Goal: Task Accomplishment & Management: Manage account settings

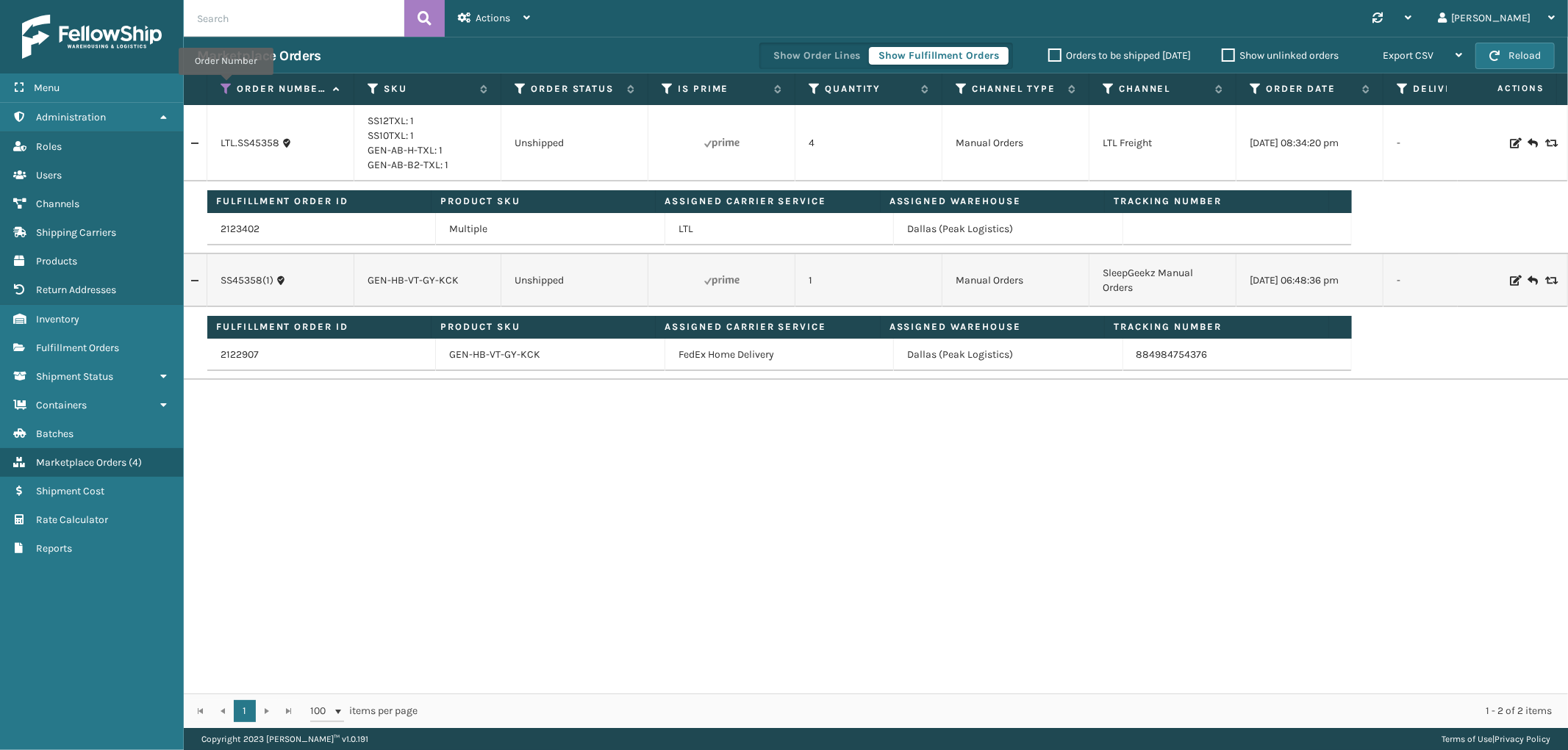
click at [226, 86] on icon at bounding box center [226, 89] width 11 height 13
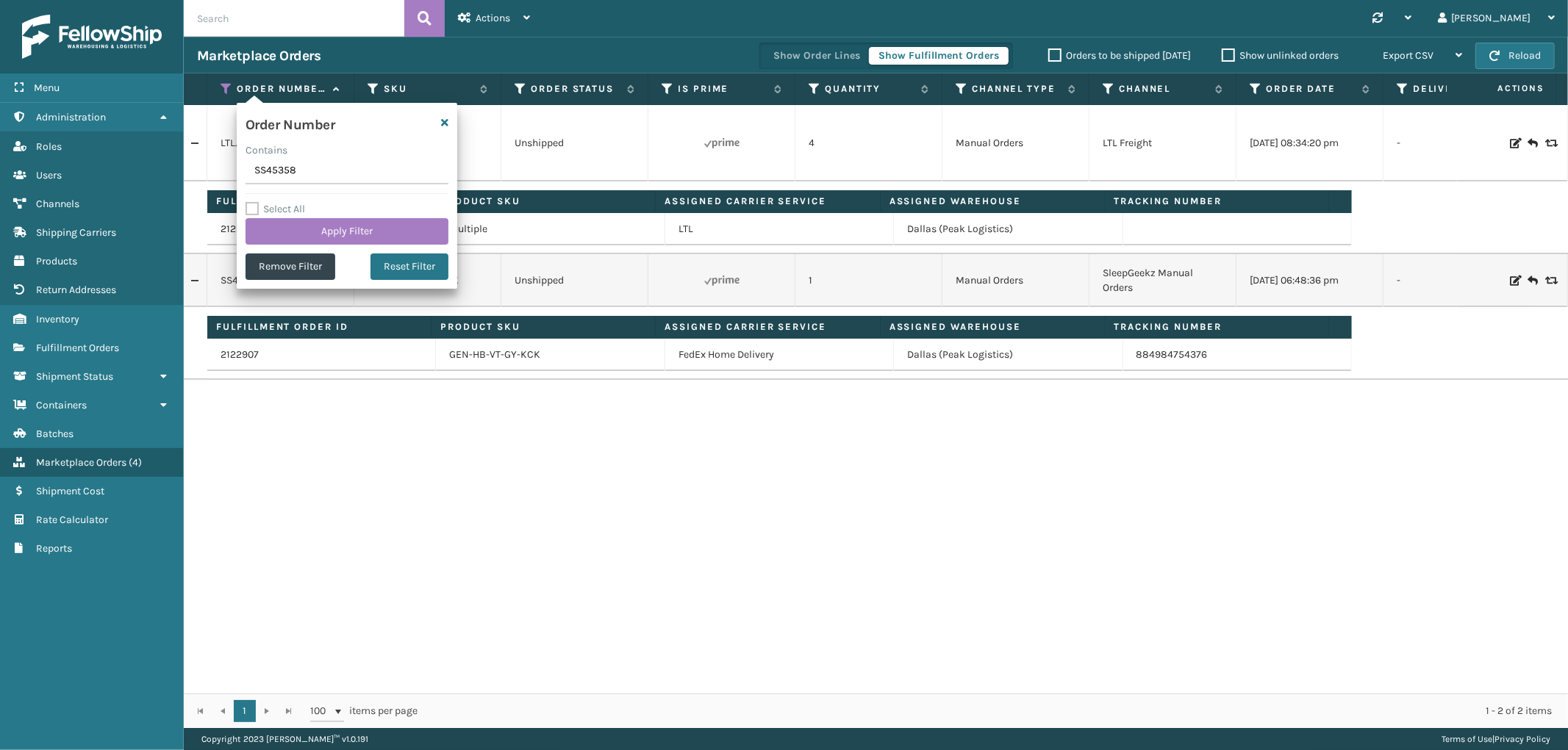
click at [266, 174] on input "SS45358" at bounding box center [347, 171] width 203 height 26
type input "111-9492177-3894625"
click at [280, 227] on button "Apply Filter" at bounding box center [347, 232] width 203 height 26
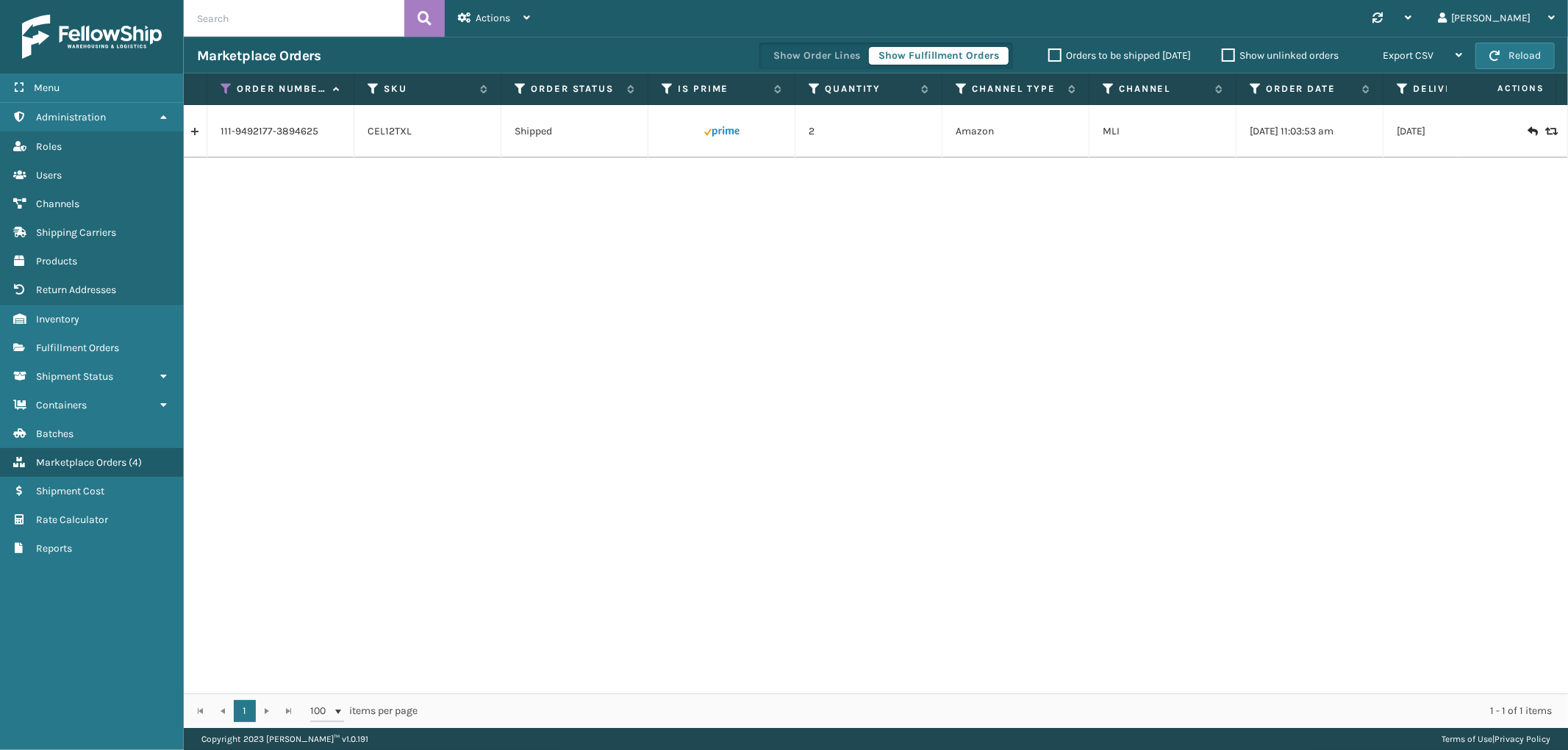
click at [196, 132] on link at bounding box center [195, 131] width 23 height 24
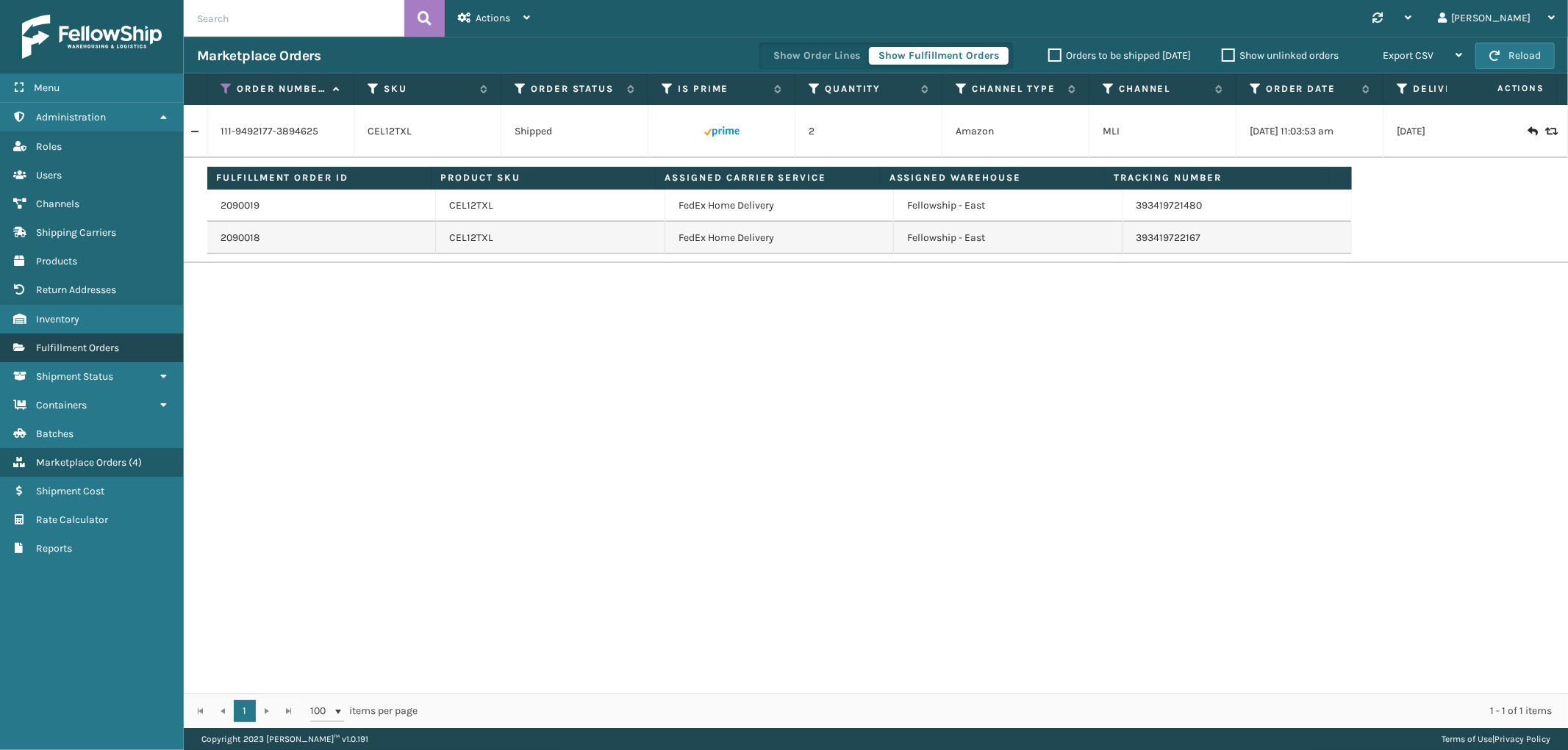
click at [82, 344] on span "Fulfillment Orders" at bounding box center [77, 347] width 83 height 12
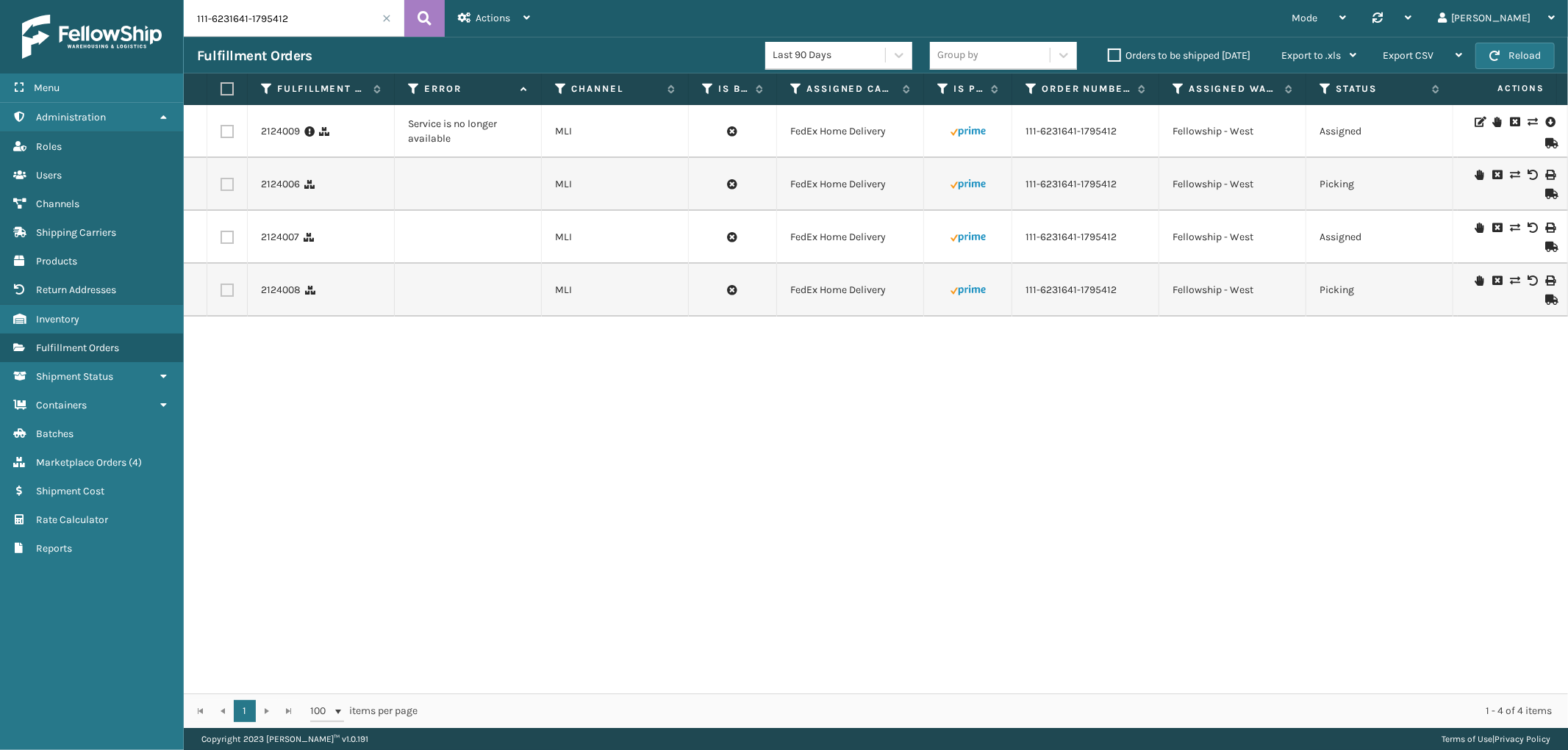
click at [245, 33] on input "111-6231641-1795412" at bounding box center [294, 18] width 220 height 37
click at [263, 130] on link "2124009" at bounding box center [280, 131] width 39 height 15
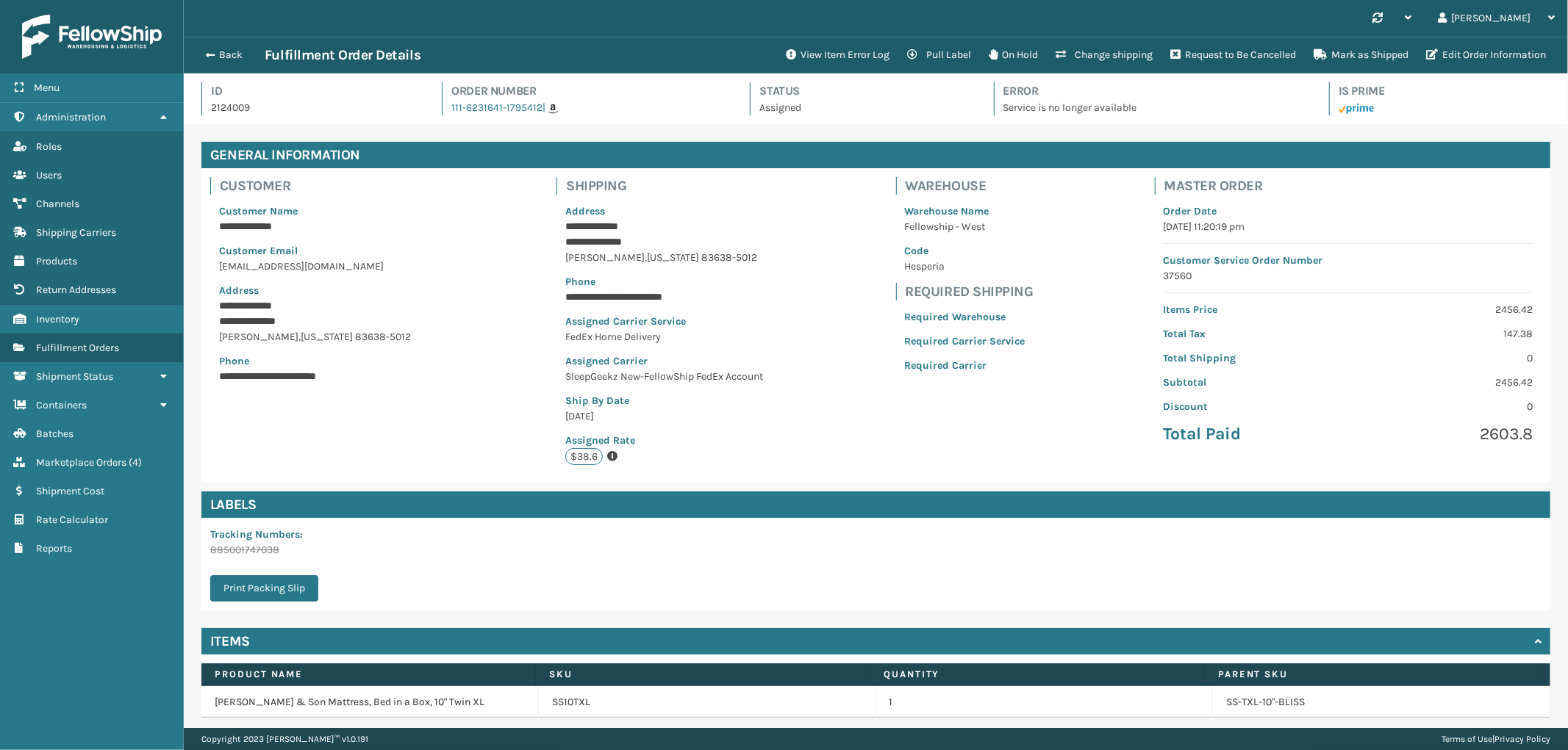
scroll to position [34, 1384]
click at [944, 59] on button "Pull Label" at bounding box center [939, 55] width 82 height 29
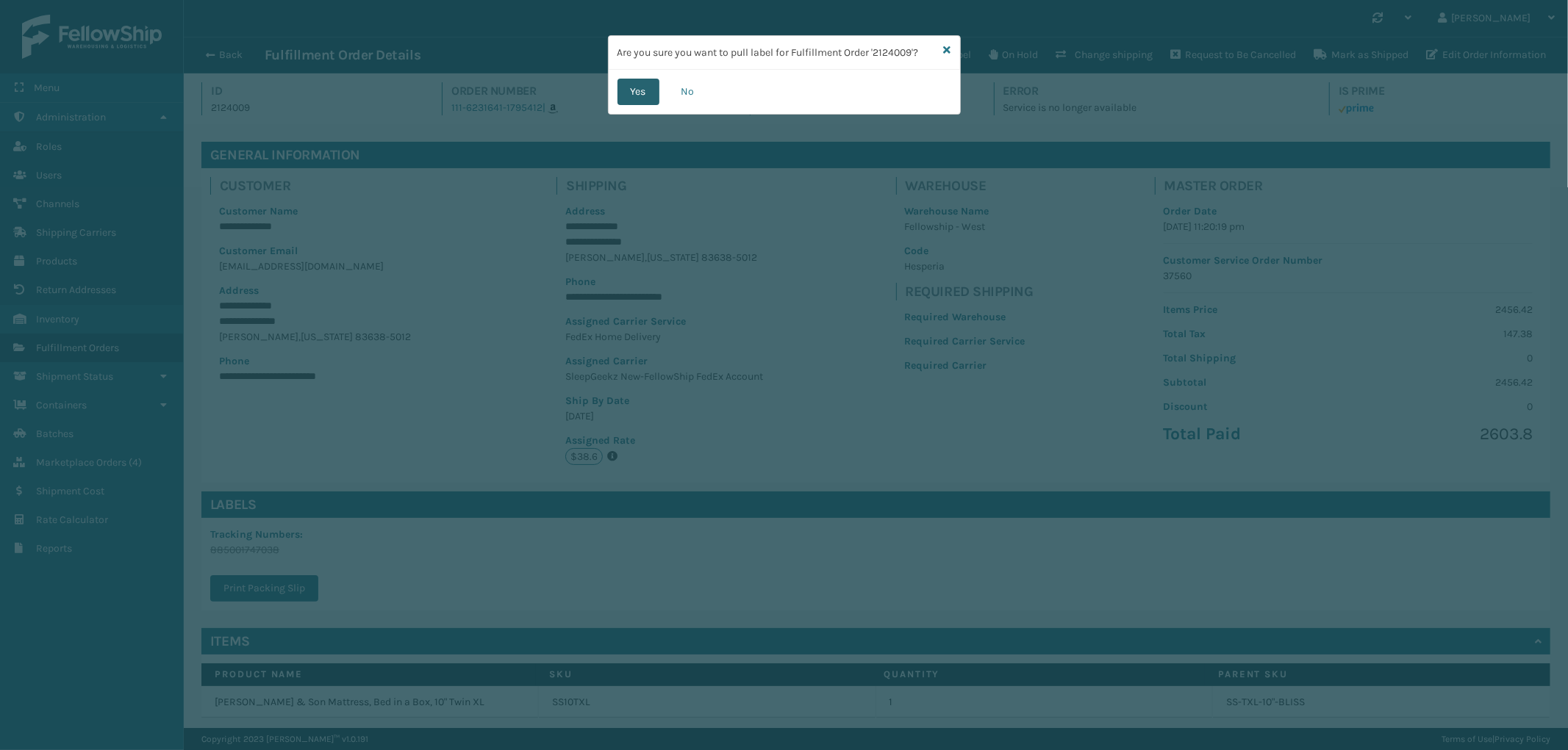
click at [643, 93] on button "Yes" at bounding box center [638, 91] width 42 height 26
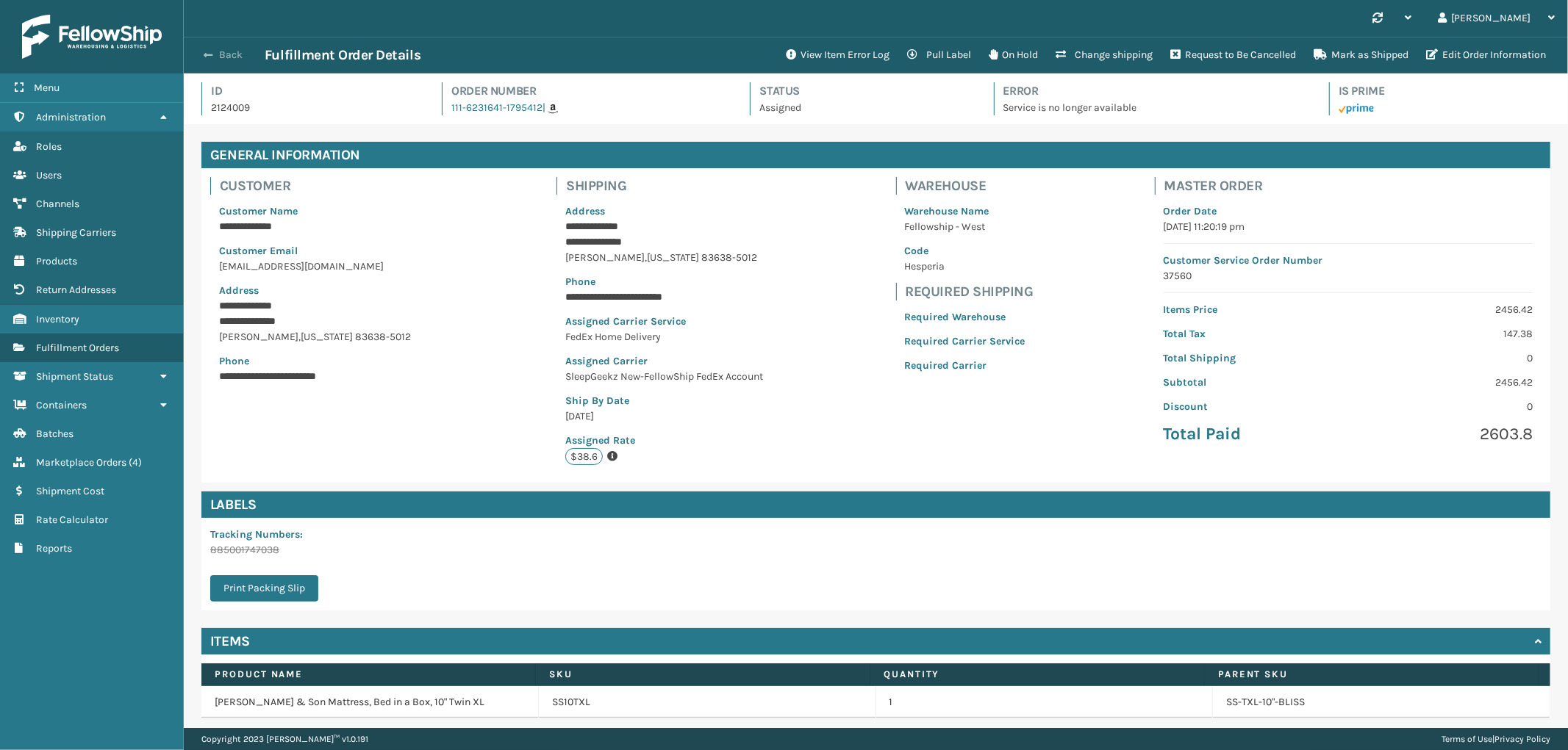
click at [240, 52] on button "Back" at bounding box center [231, 55] width 68 height 13
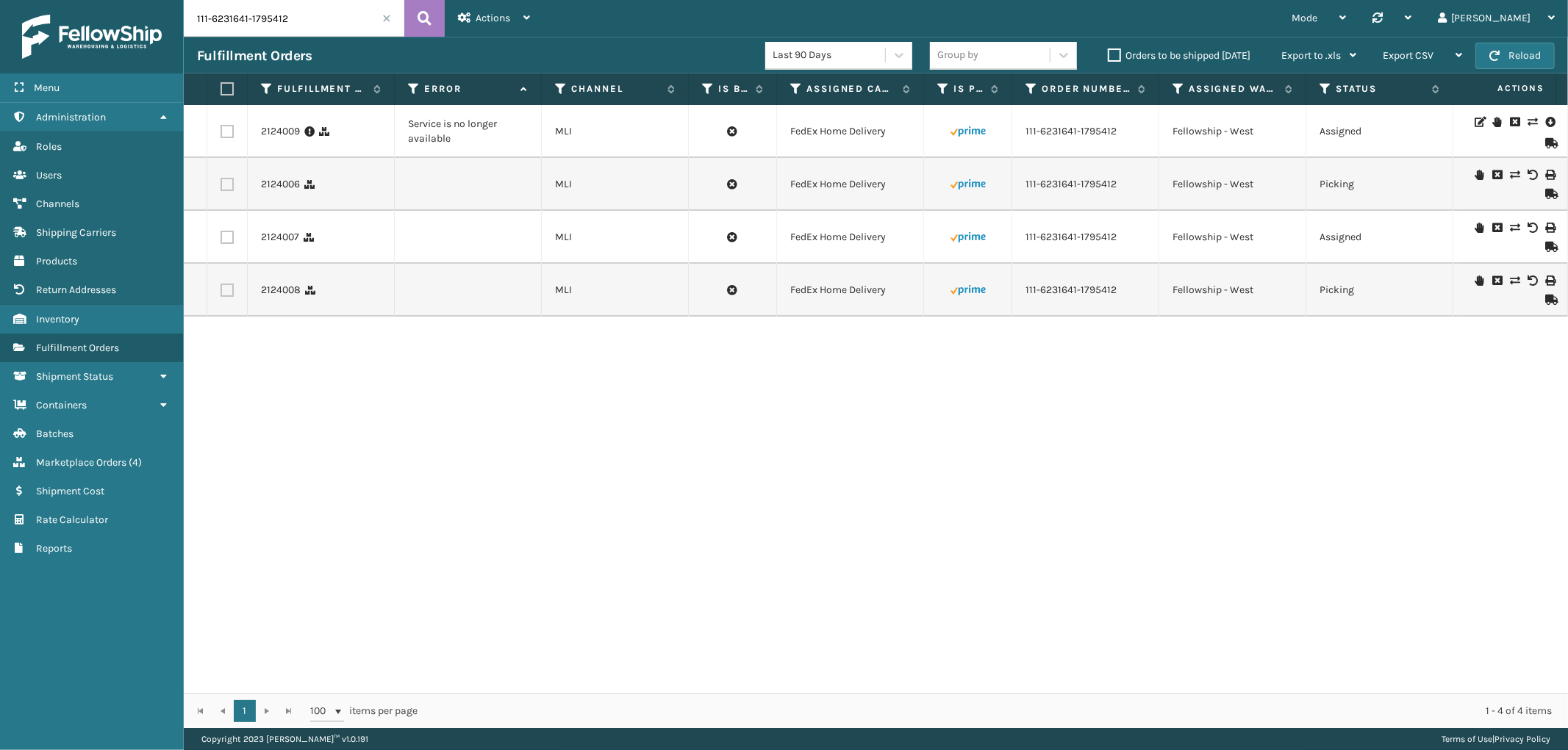
click at [228, 127] on label at bounding box center [227, 131] width 13 height 13
click at [221, 127] on input "checkbox" at bounding box center [220, 130] width 1 height 10
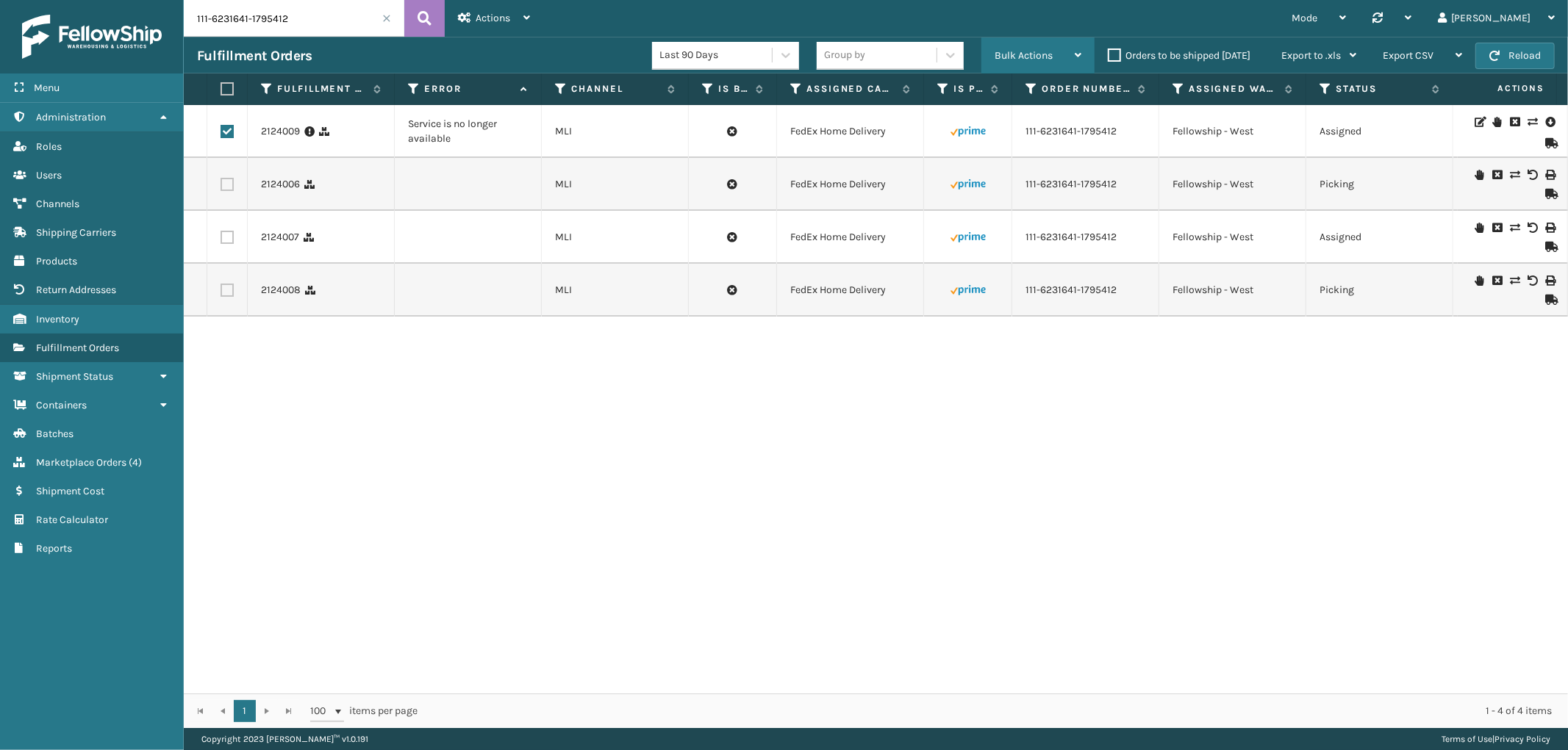
click at [1024, 54] on span "Bulk Actions" at bounding box center [1023, 55] width 58 height 12
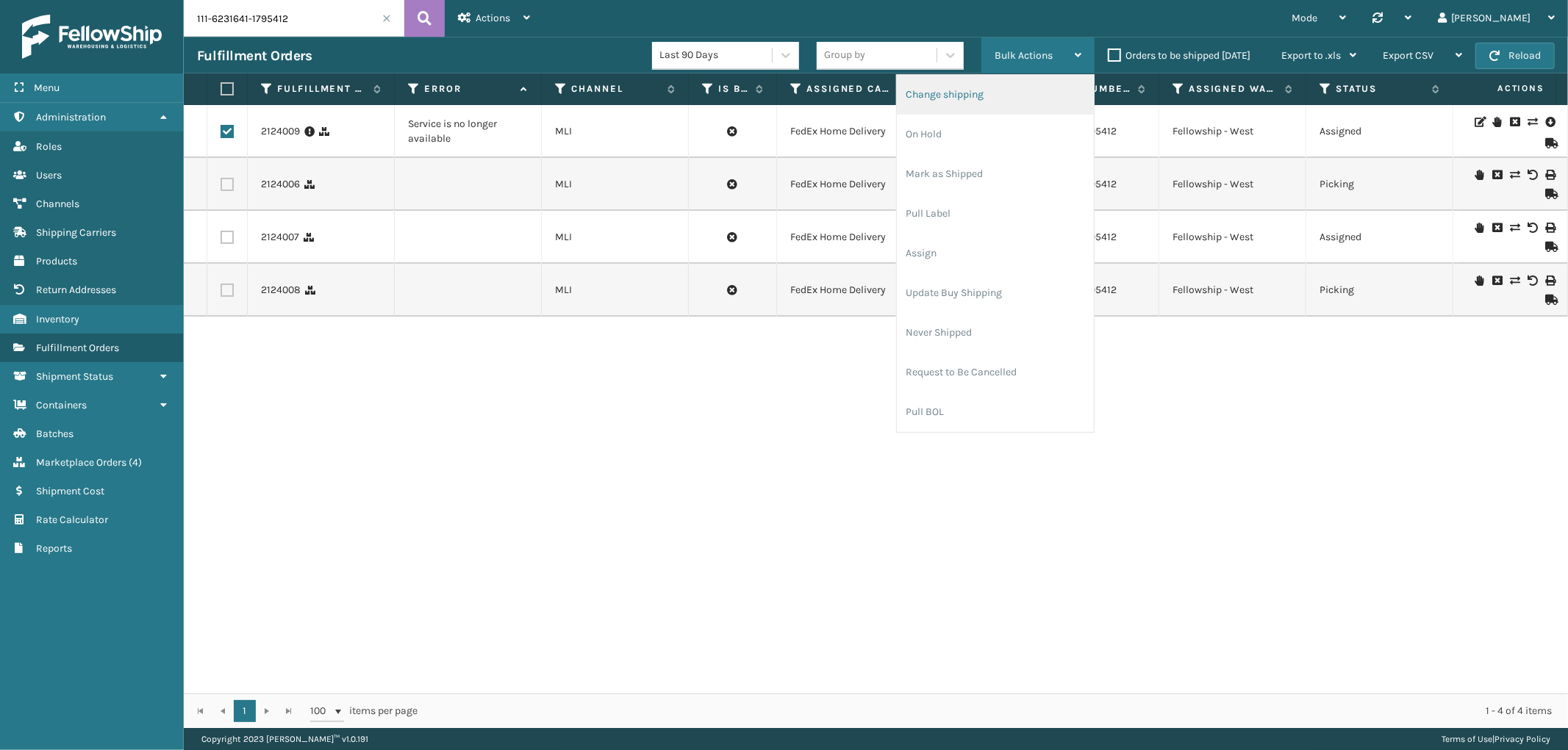
click at [1015, 86] on li "Change shipping" at bounding box center [996, 95] width 197 height 40
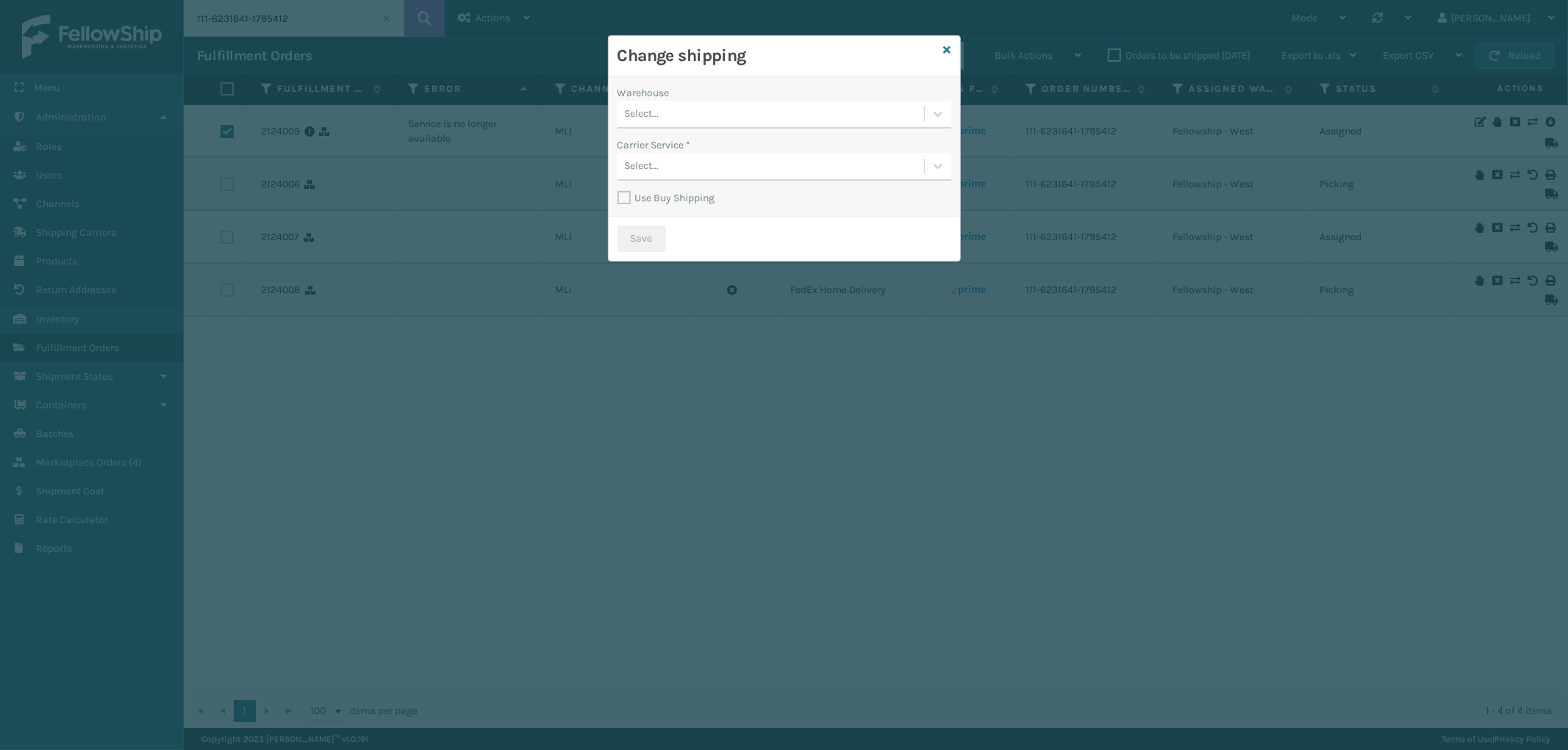
click at [727, 127] on div "Select..." at bounding box center [784, 114] width 333 height 28
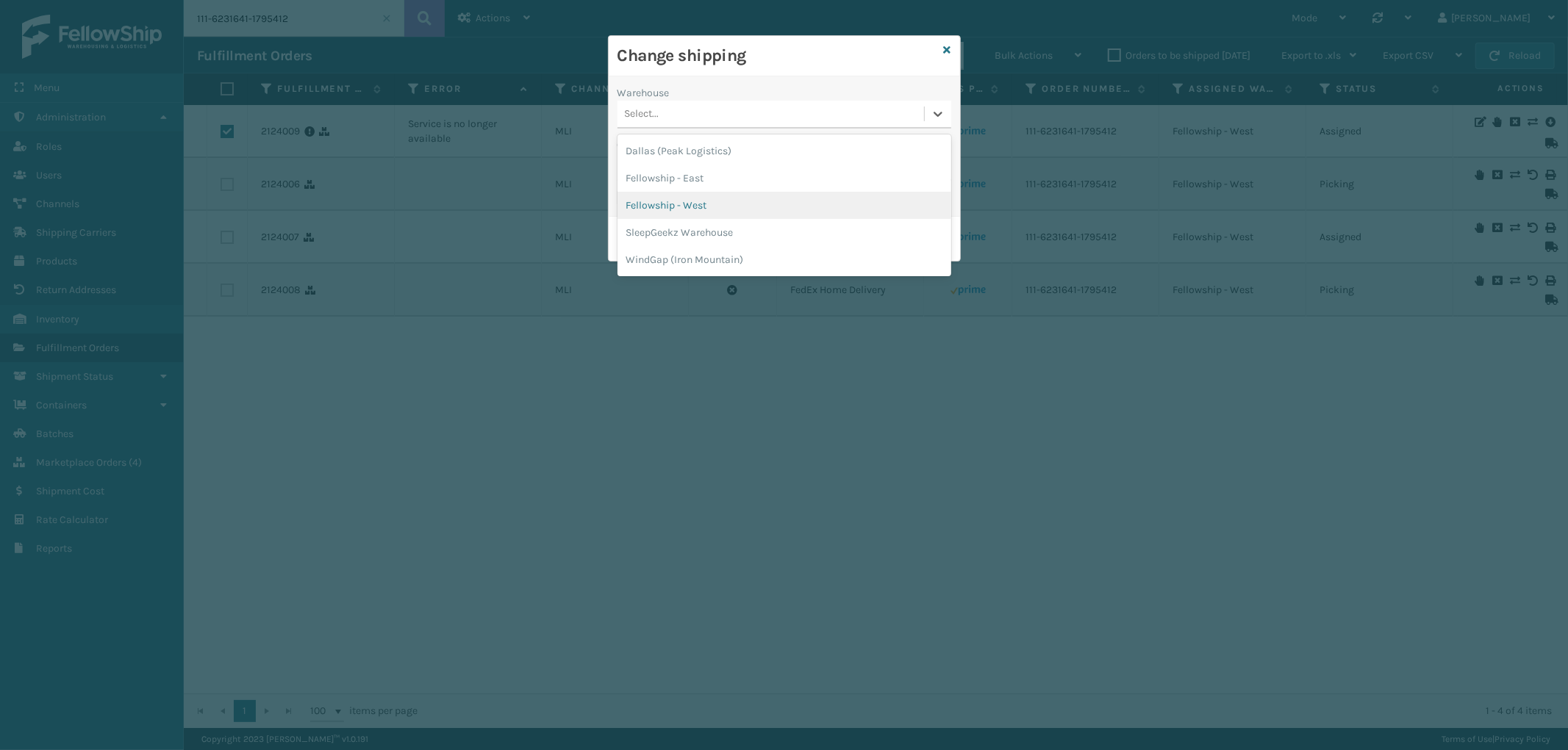
click at [706, 204] on div "Fellowship - West" at bounding box center [784, 205] width 333 height 27
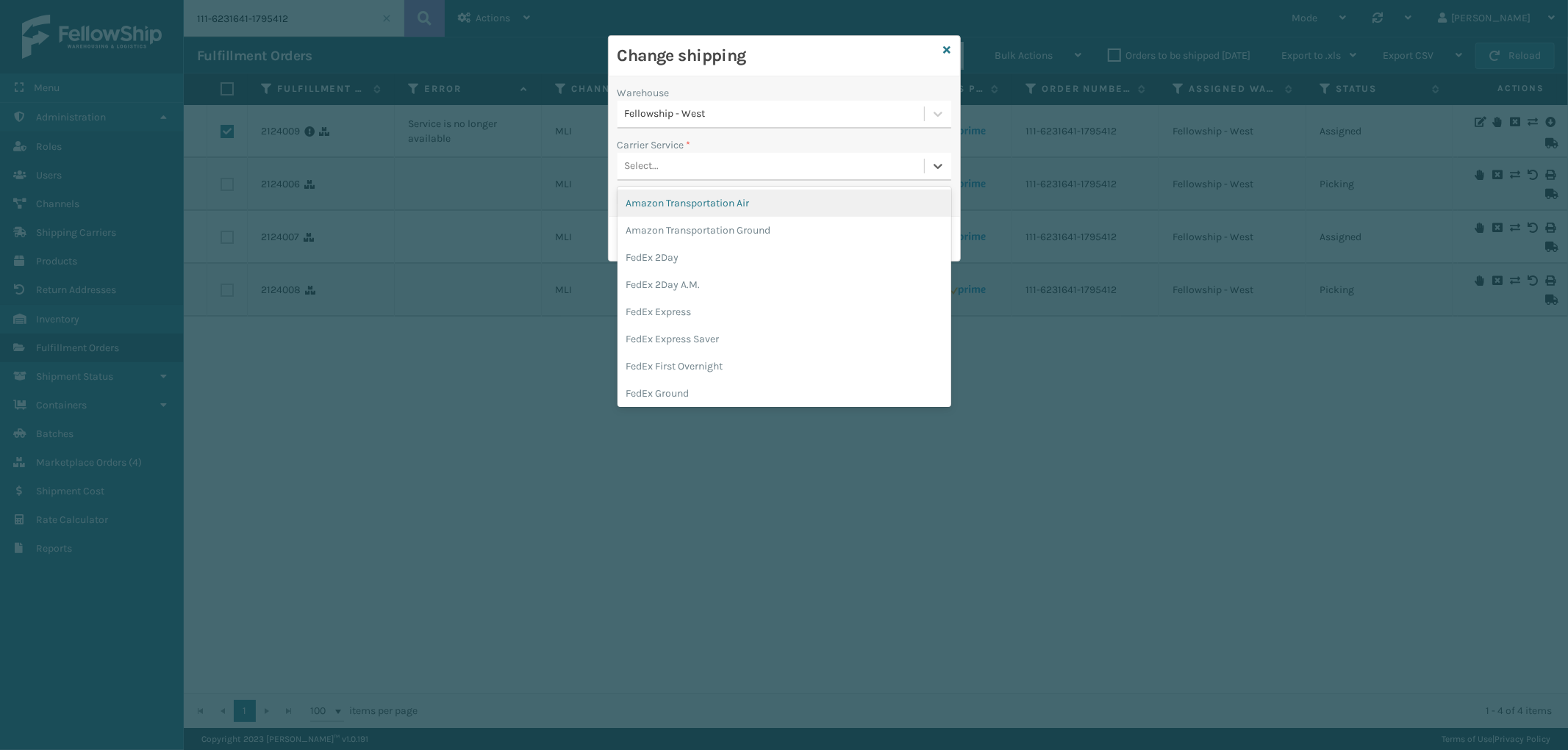
click at [713, 165] on div "Select..." at bounding box center [771, 166] width 307 height 24
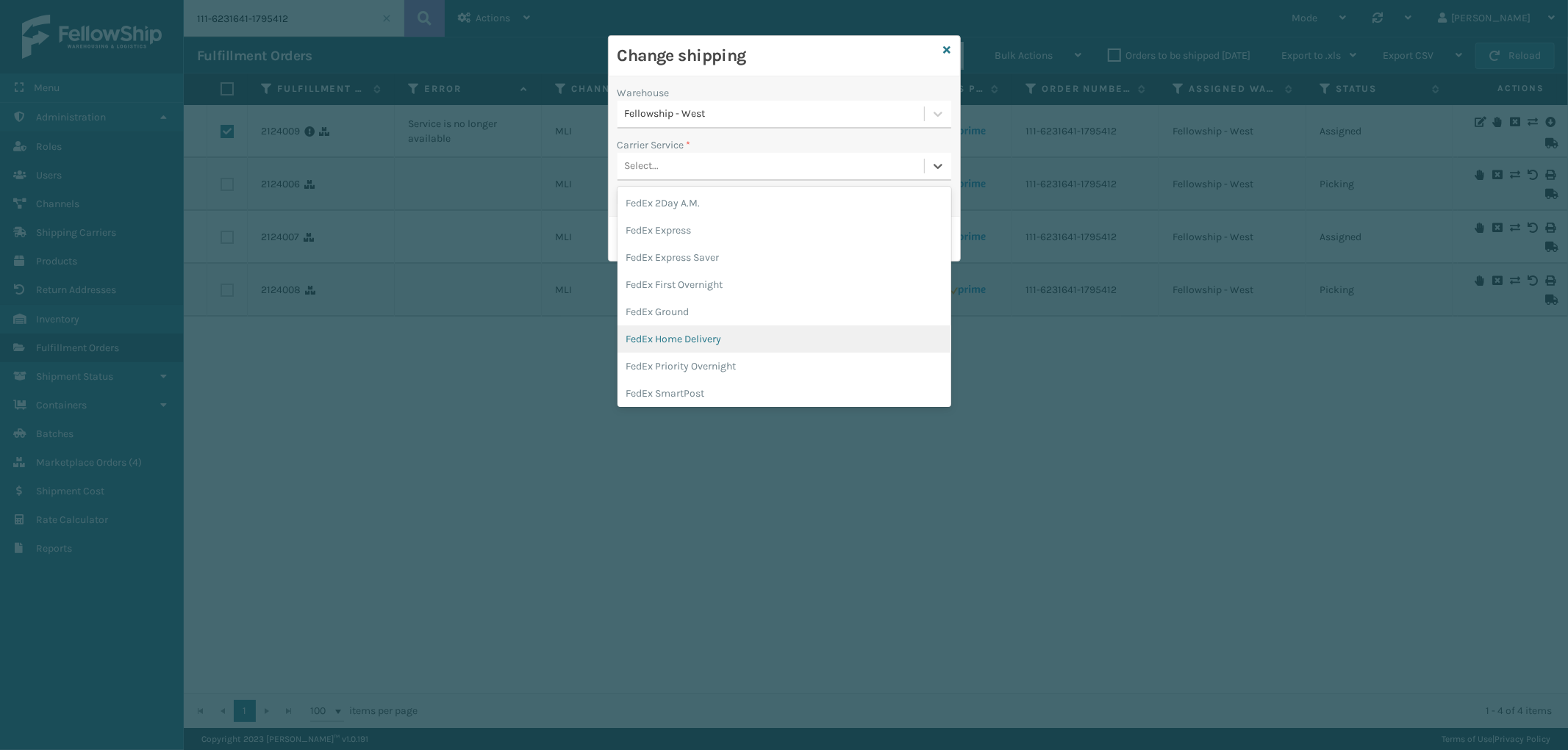
click at [710, 342] on div "FedEx Home Delivery" at bounding box center [784, 338] width 333 height 27
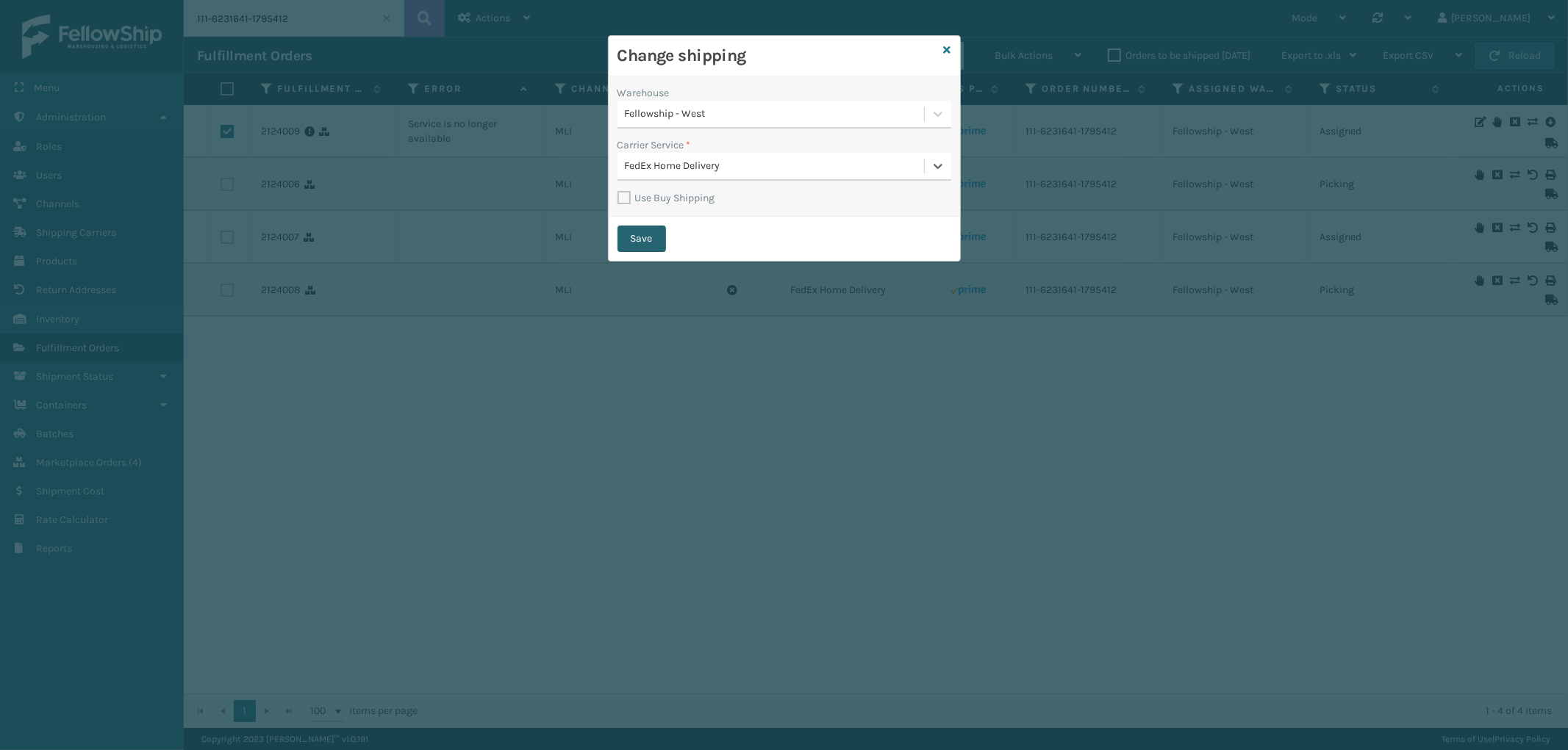
click at [638, 240] on button "Save" at bounding box center [641, 239] width 48 height 26
checkbox input "false"
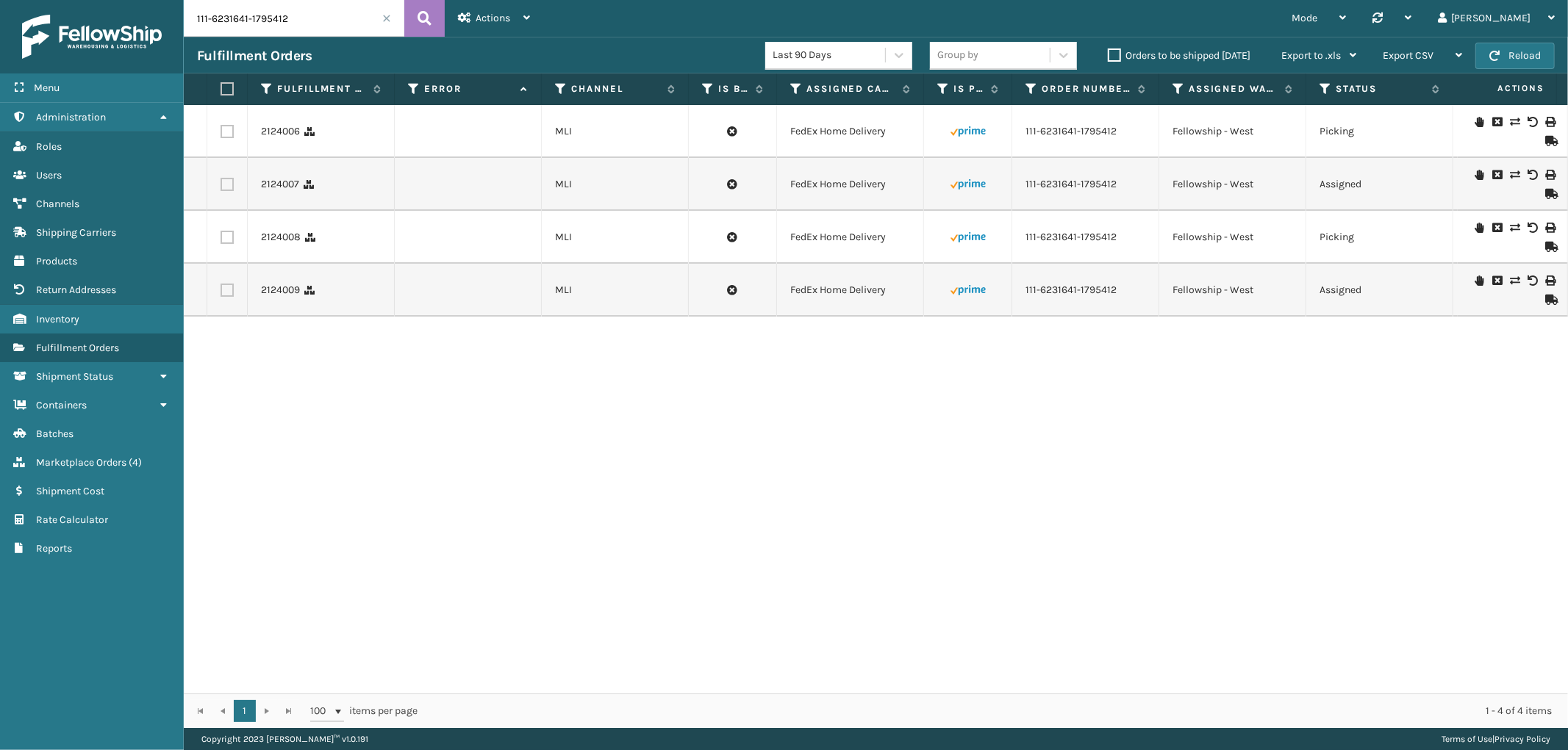
click at [311, 19] on input "111-6231641-1795412" at bounding box center [294, 18] width 220 height 37
paste input "416699-8560241"
type input "111-6416699-8560241"
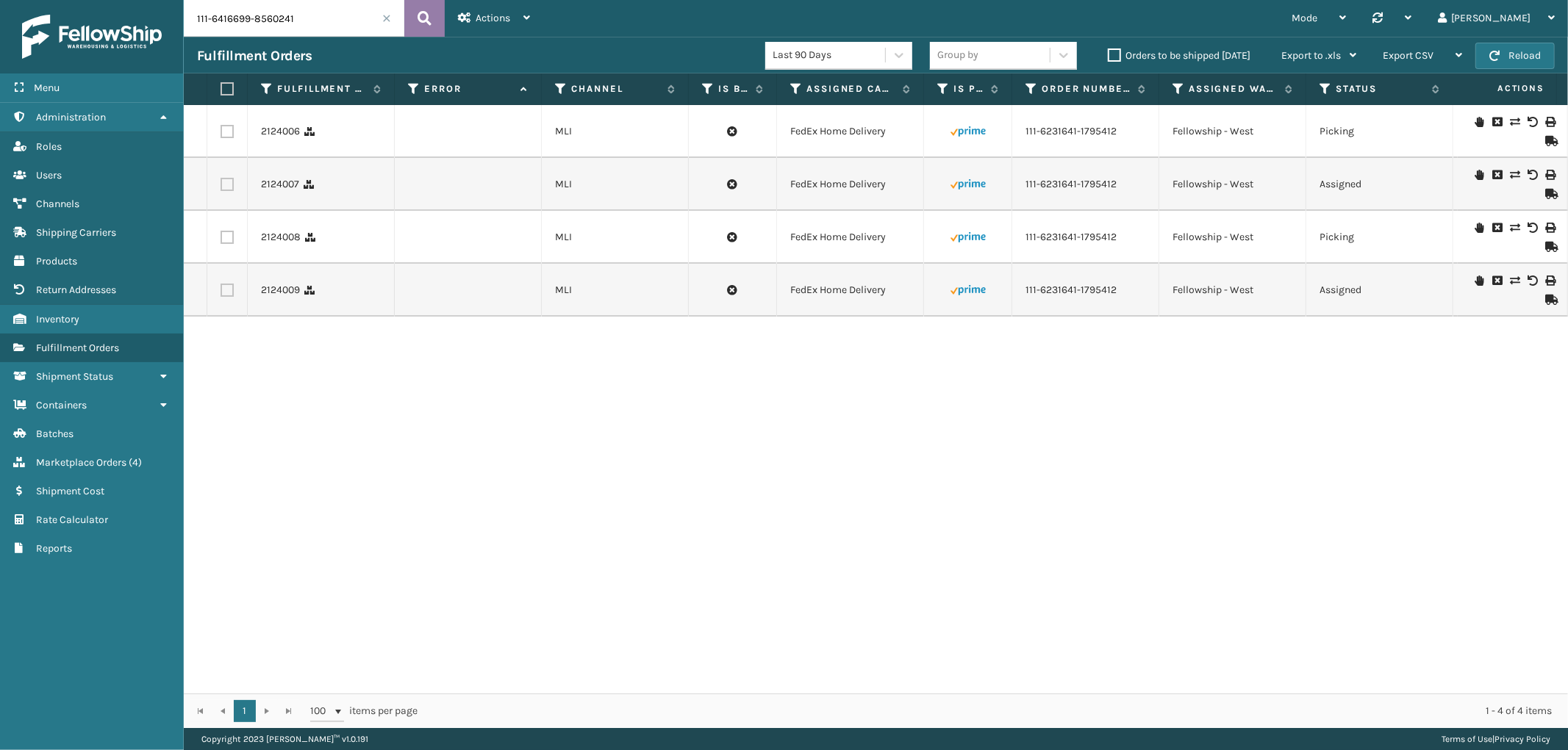
click at [419, 18] on icon at bounding box center [424, 18] width 14 height 22
click at [225, 186] on label at bounding box center [227, 184] width 13 height 13
click at [221, 186] on input "checkbox" at bounding box center [220, 183] width 1 height 10
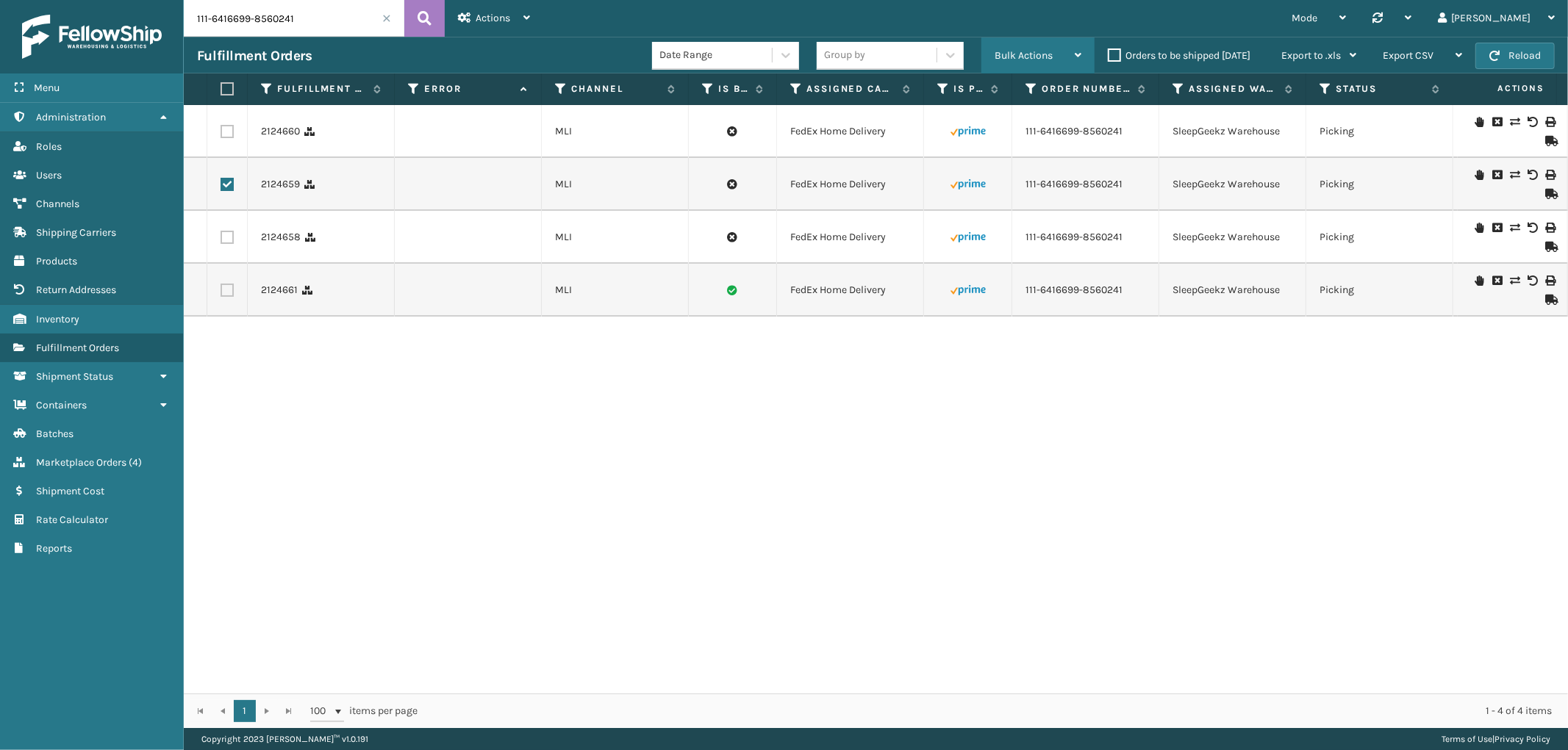
click at [1055, 46] on div "Bulk Actions" at bounding box center [1038, 55] width 86 height 37
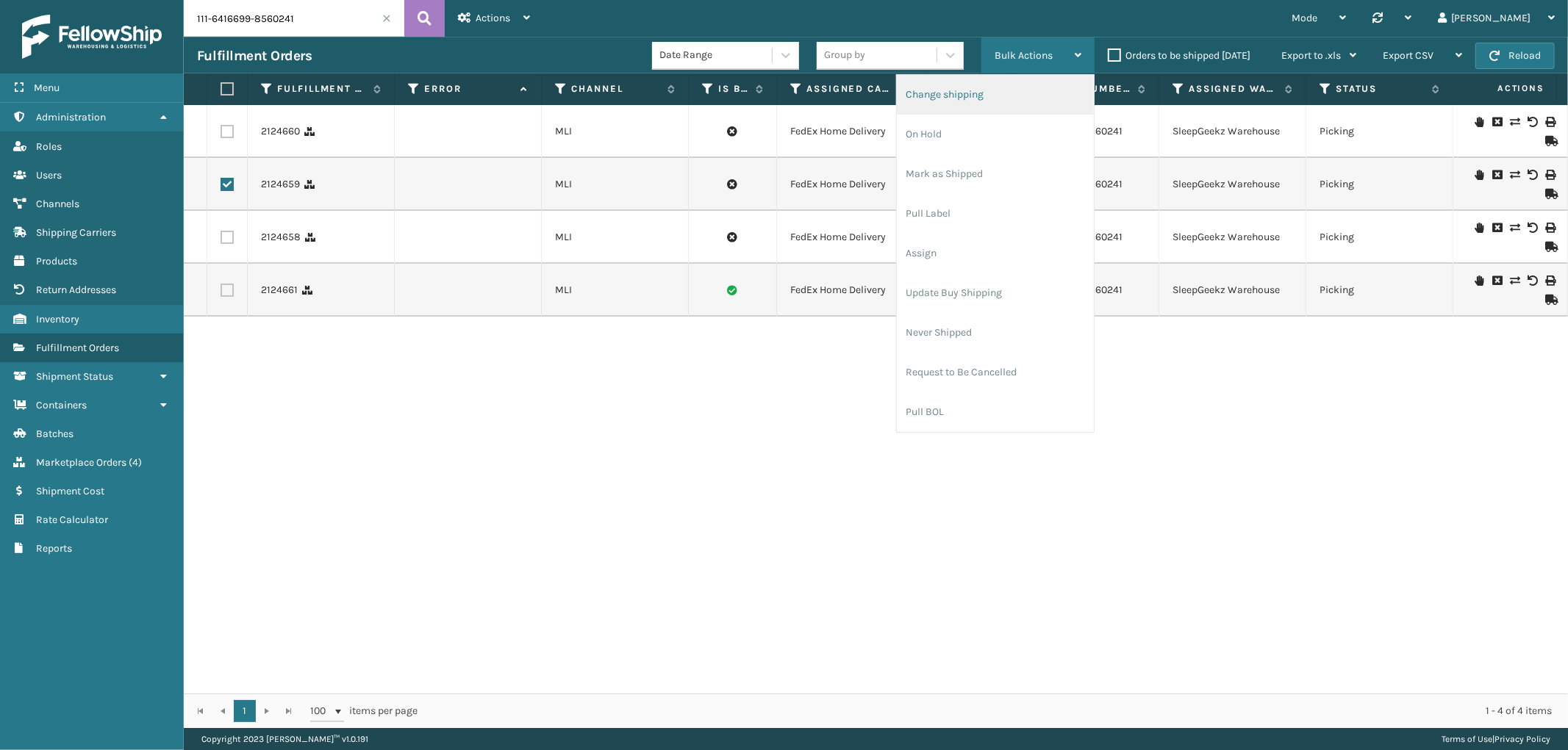
click at [1016, 97] on li "Change shipping" at bounding box center [996, 95] width 197 height 40
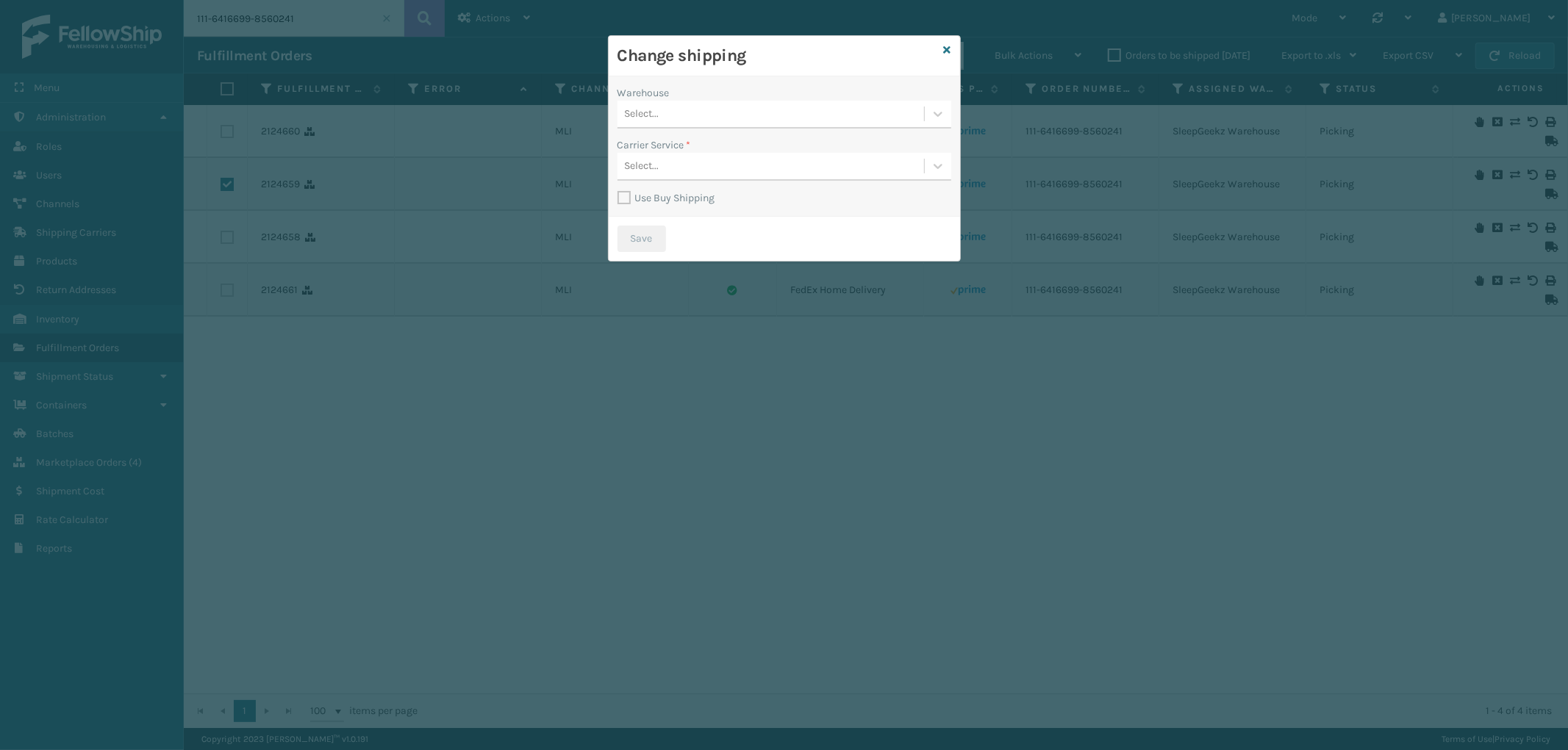
click at [785, 100] on div "Select..." at bounding box center [784, 114] width 333 height 28
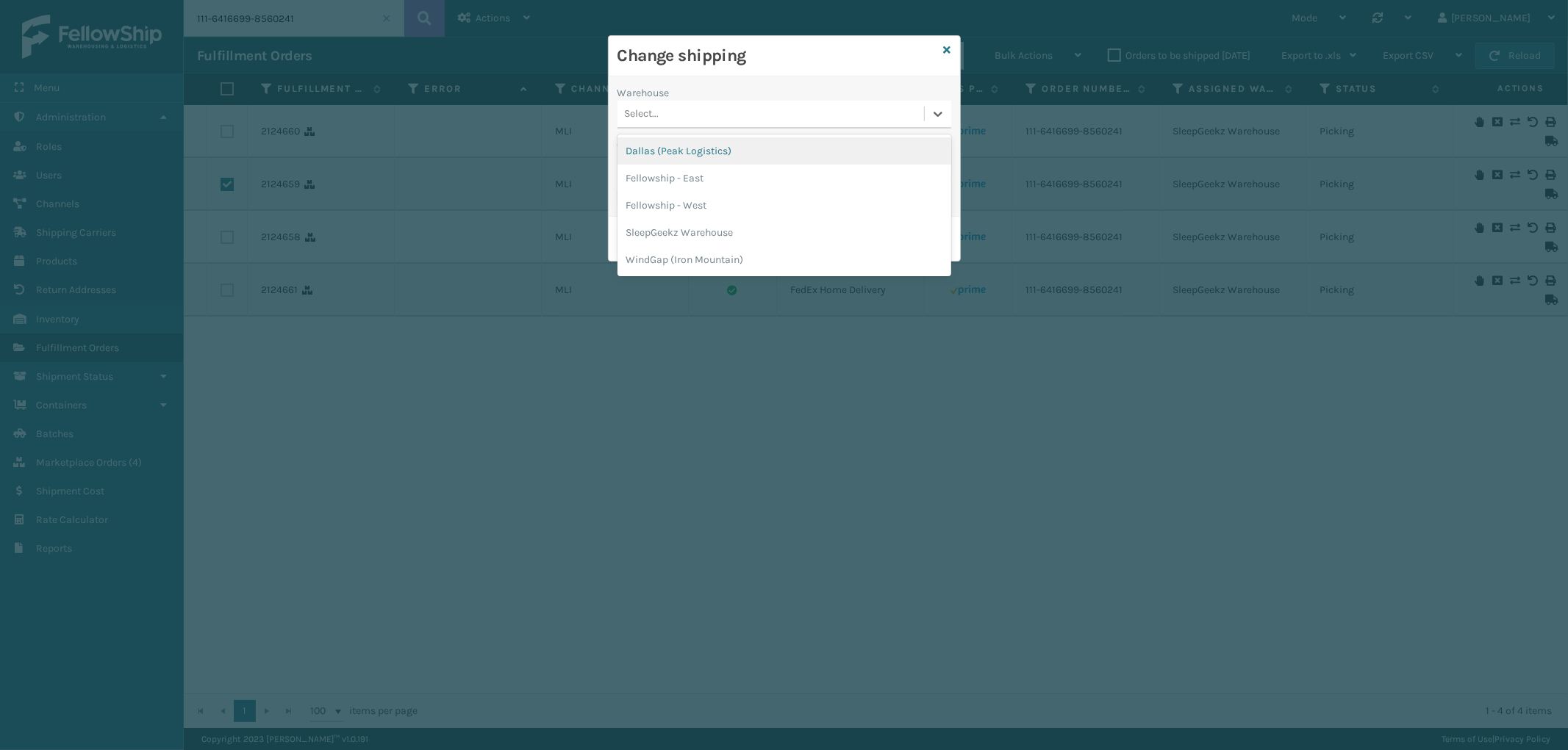
click at [769, 114] on div "Select..." at bounding box center [771, 114] width 307 height 24
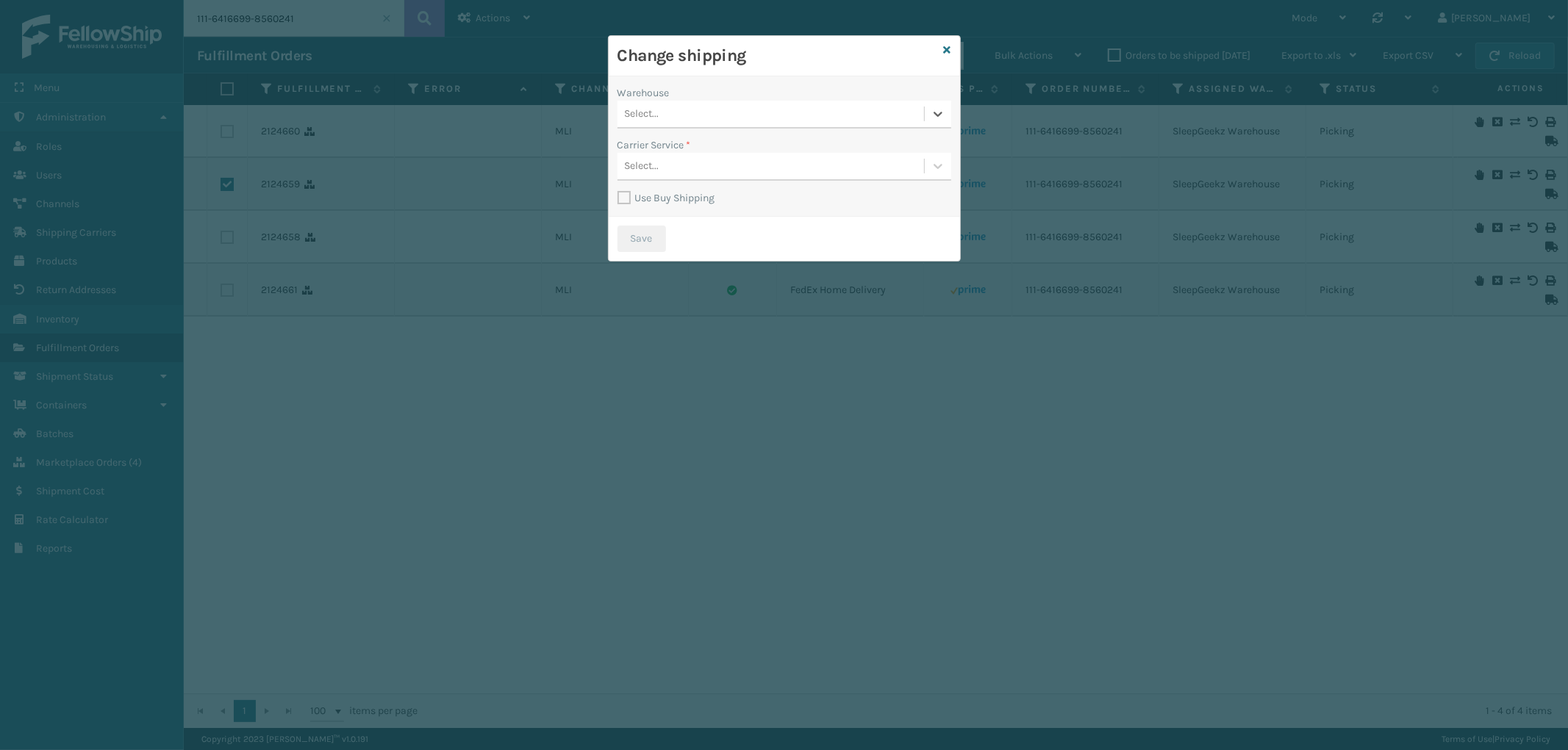
click at [769, 114] on div "Select..." at bounding box center [771, 114] width 307 height 24
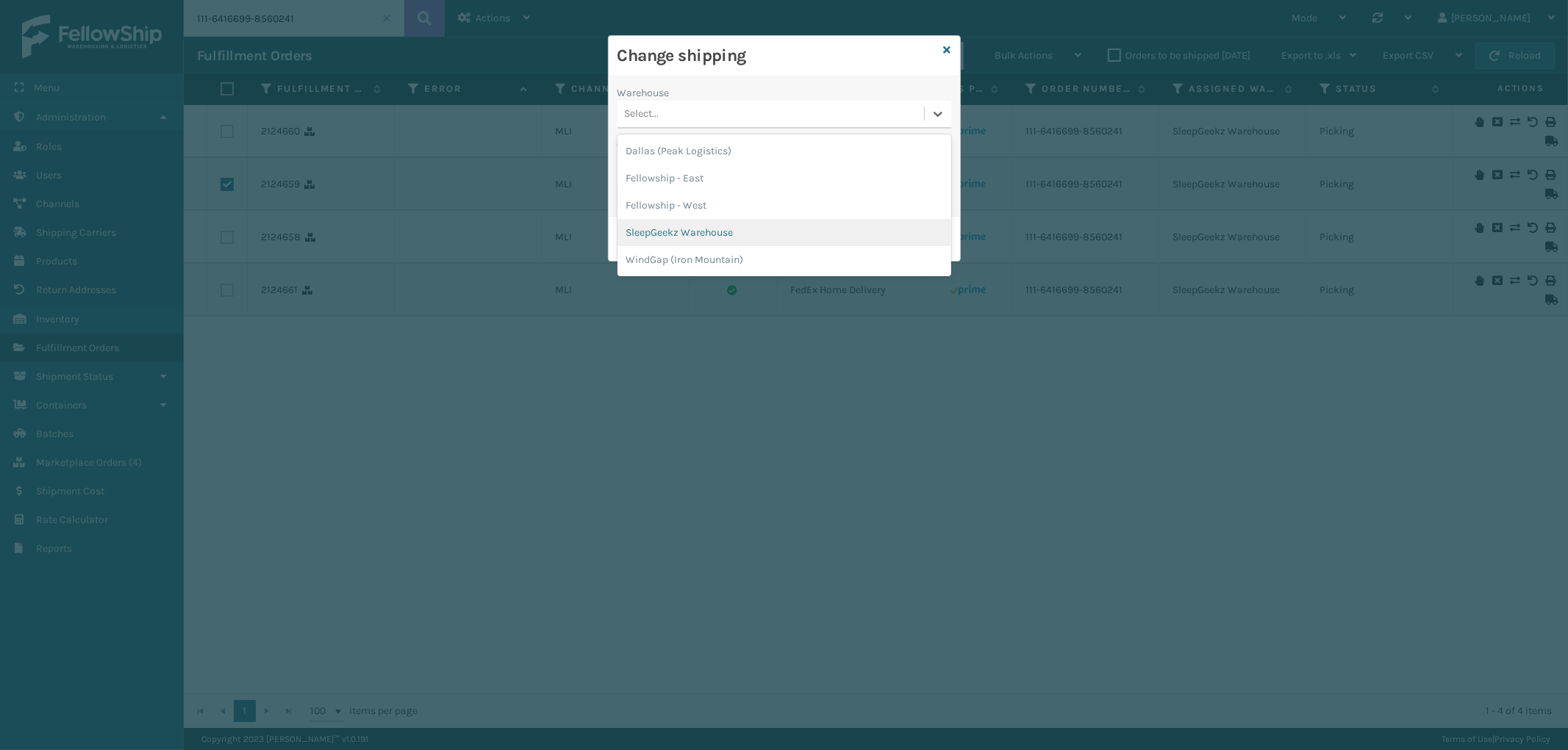
click at [718, 227] on div "SleepGeekz Warehouse" at bounding box center [784, 232] width 333 height 27
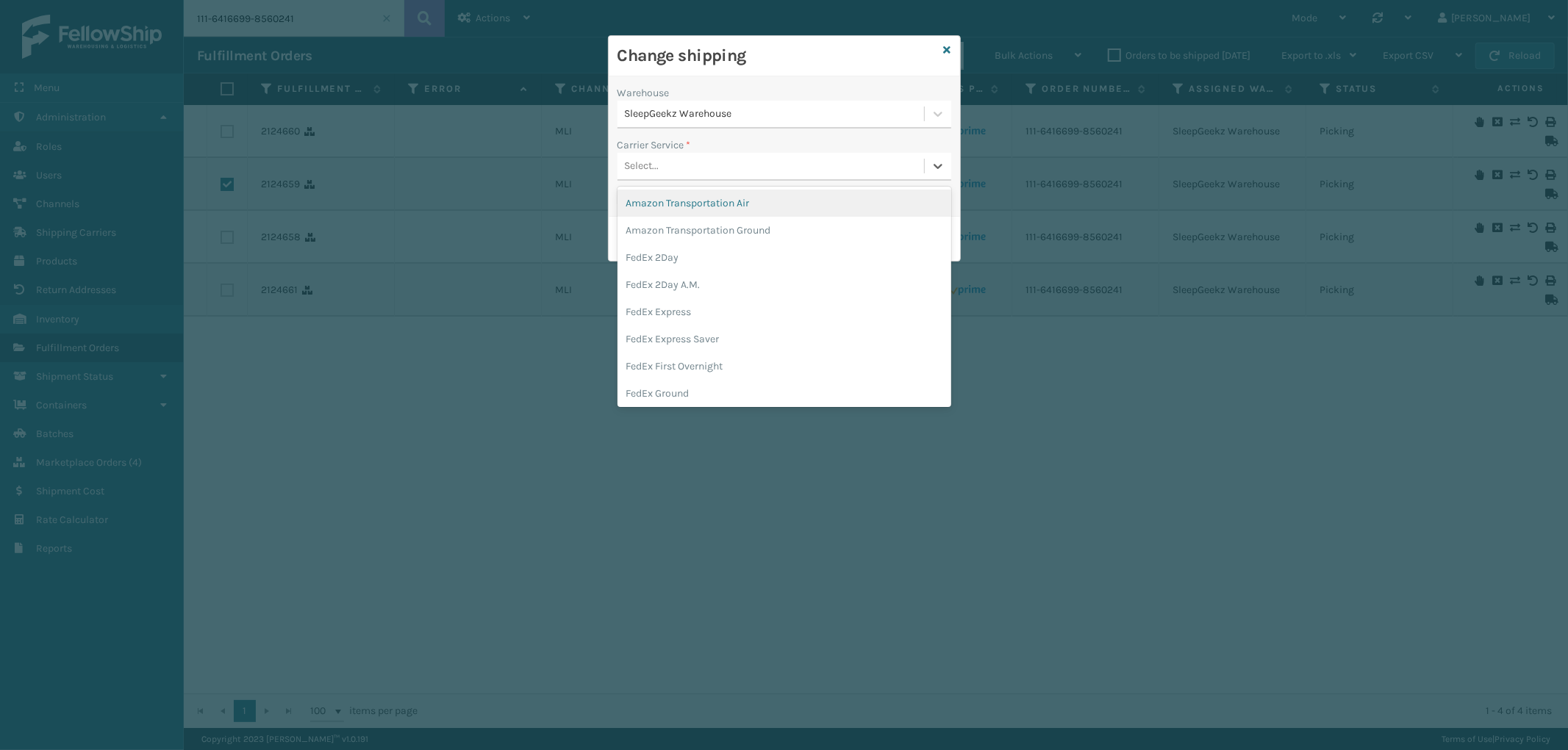
click at [761, 159] on div "Select..." at bounding box center [771, 166] width 307 height 24
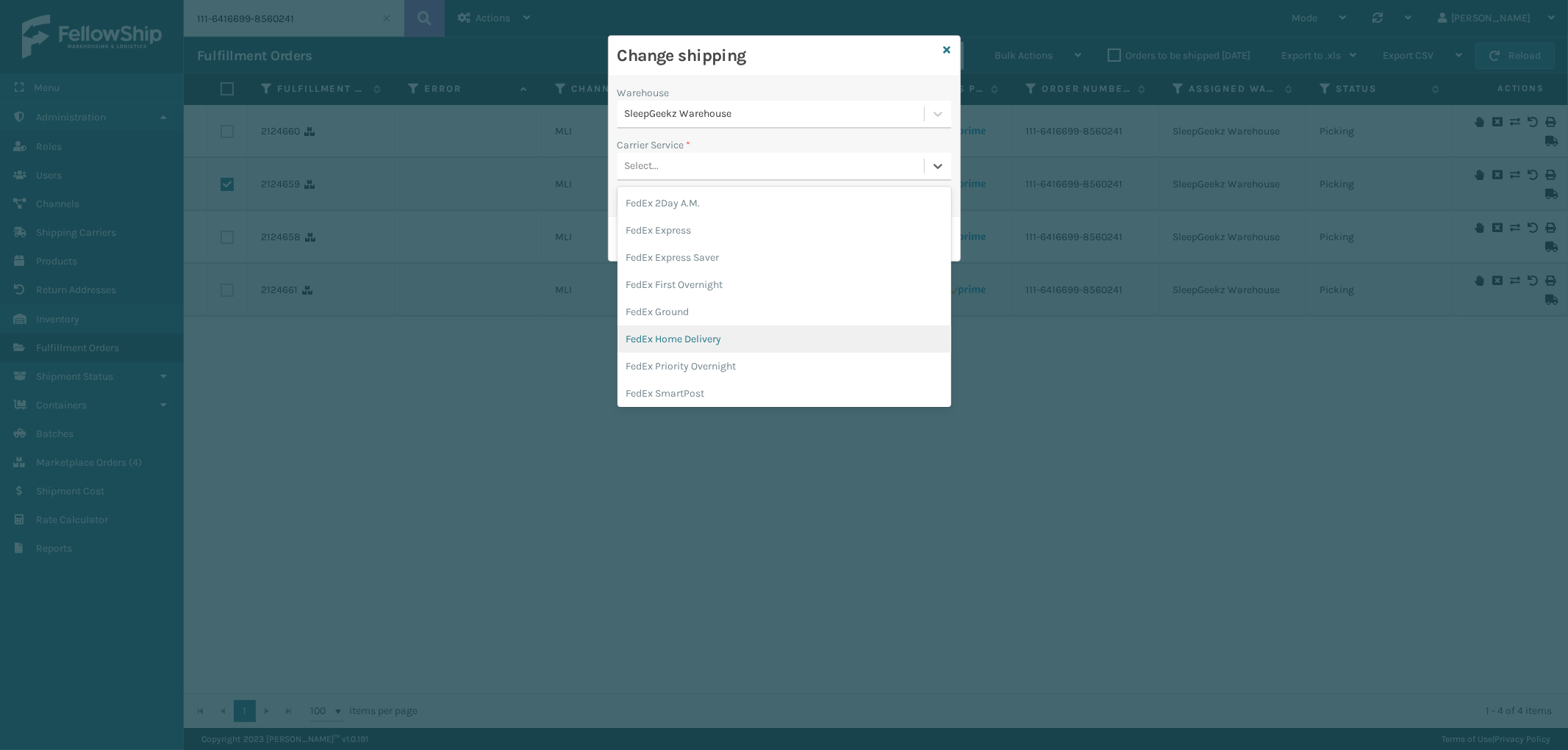
click at [731, 332] on div "FedEx Home Delivery" at bounding box center [784, 338] width 333 height 27
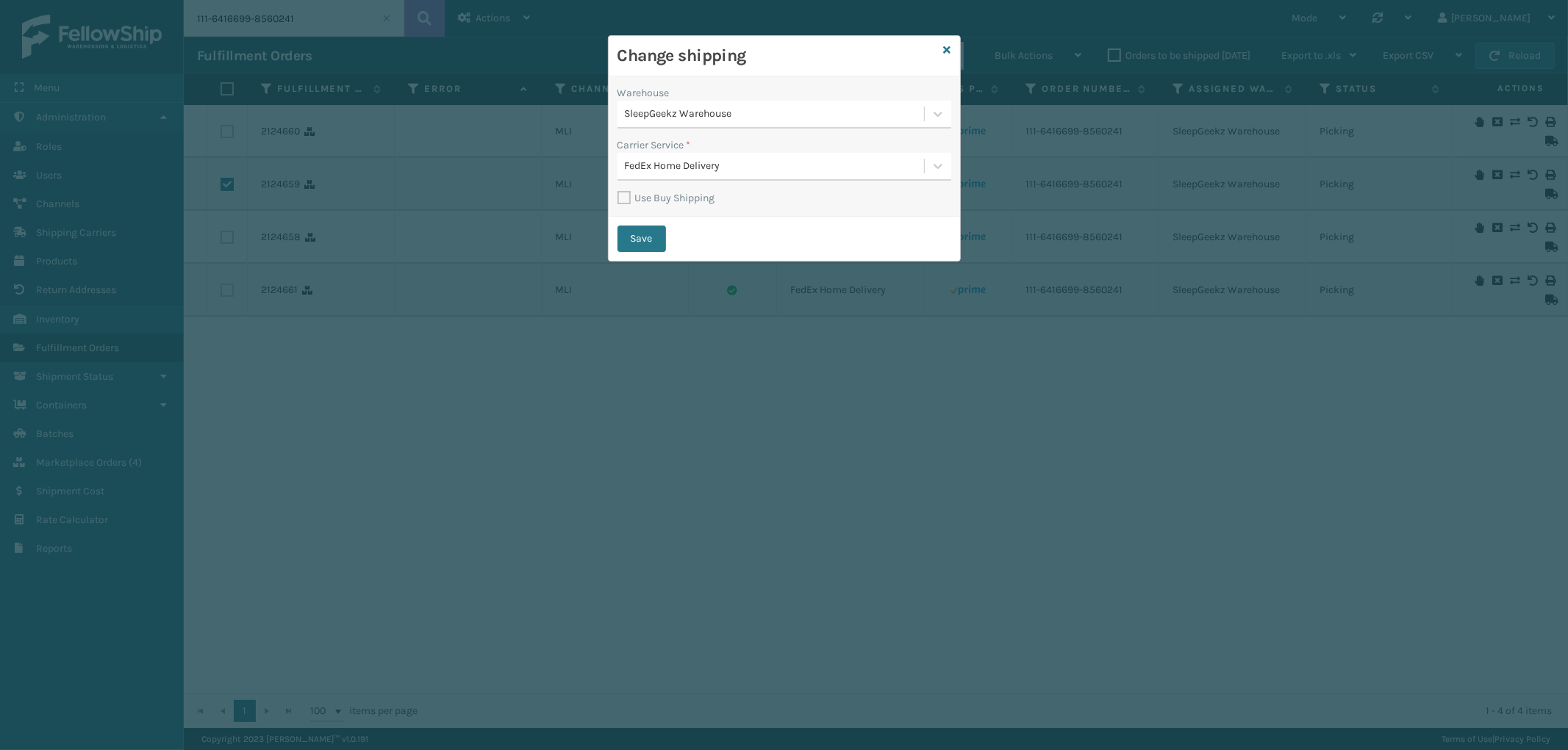
click at [625, 200] on label "Use Buy Shipping" at bounding box center [666, 197] width 98 height 12
click at [618, 191] on input "Use Buy Shipping" at bounding box center [617, 191] width 1 height 2
click at [640, 236] on button "Save" at bounding box center [641, 239] width 48 height 26
checkbox input "false"
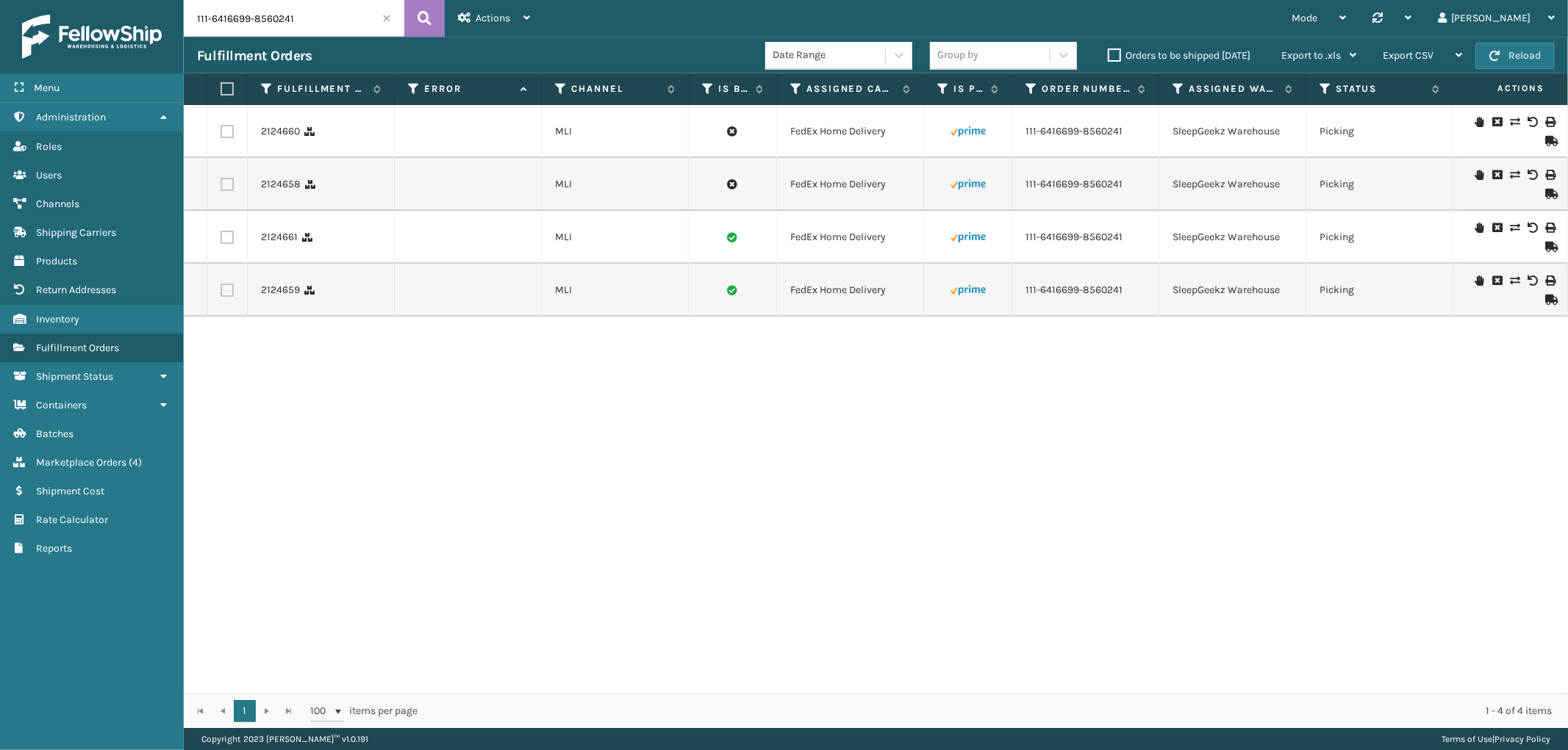
click at [390, 19] on span at bounding box center [386, 18] width 9 height 9
